Goal: Information Seeking & Learning: Learn about a topic

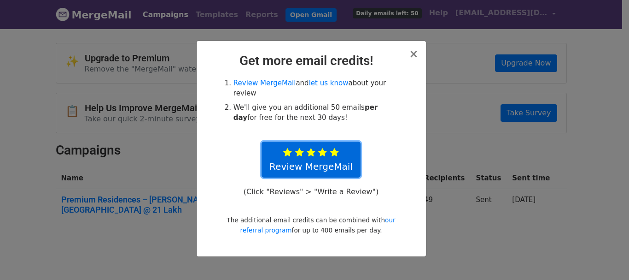
click at [334, 150] on link "Review MergeMail" at bounding box center [311, 159] width 99 height 36
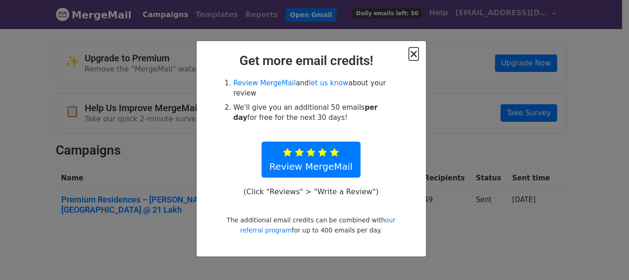
click at [412, 53] on span "×" at bounding box center [413, 53] width 9 height 13
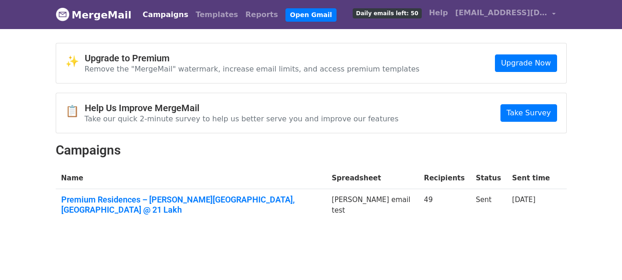
click at [406, 11] on span "Daily emails left: 50" at bounding box center [387, 13] width 69 height 10
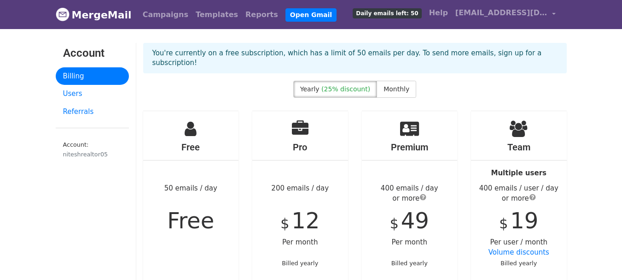
click at [190, 141] on h4 "Free" at bounding box center [191, 146] width 96 height 11
click at [198, 231] on div "Free 50 emails / day Free" at bounding box center [191, 218] width 96 height 215
click at [193, 187] on div "Free 50 emails / day Free" at bounding box center [191, 218] width 96 height 215
click at [199, 176] on div "Free 50 emails / day Free" at bounding box center [191, 218] width 96 height 215
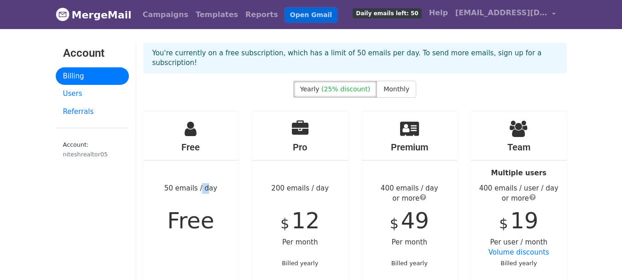
click at [286, 16] on link "Open Gmail" at bounding box center [311, 14] width 51 height 13
